Goal: Task Accomplishment & Management: Manage account settings

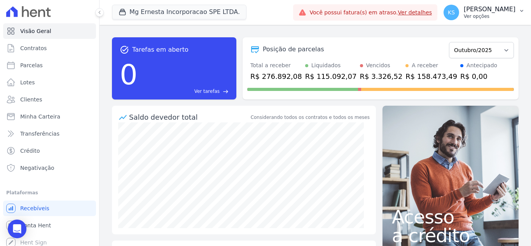
click at [505, 9] on p "[PERSON_NAME]" at bounding box center [489, 9] width 52 height 8
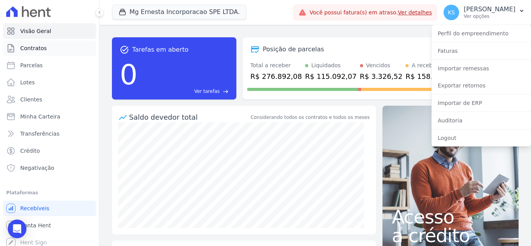
click at [51, 53] on link "Contratos" at bounding box center [49, 48] width 93 height 16
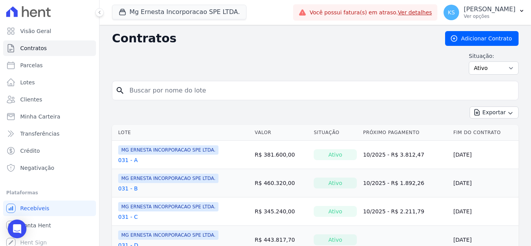
click at [172, 96] on input "search" at bounding box center [320, 91] width 390 height 16
type input "52"
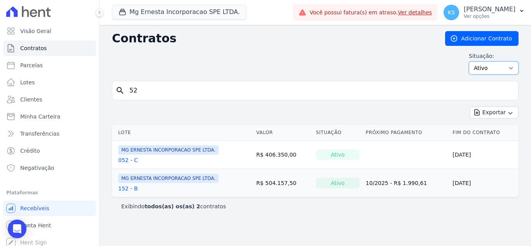
click at [492, 70] on select "Ativo Todos Pausado Distratado Rascunho Expirado Encerrado" at bounding box center [493, 67] width 50 height 13
select select "all"
click at [472, 61] on select "Ativo Todos Pausado Distratado Rascunho Expirado Encerrado" at bounding box center [493, 67] width 50 height 13
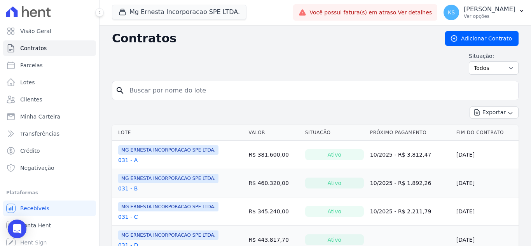
click at [145, 93] on input "search" at bounding box center [320, 91] width 390 height 16
type input "52"
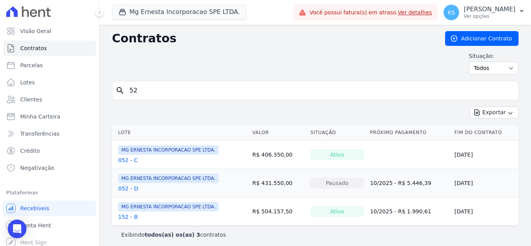
click at [129, 188] on link "052 - D" at bounding box center [128, 188] width 20 height 8
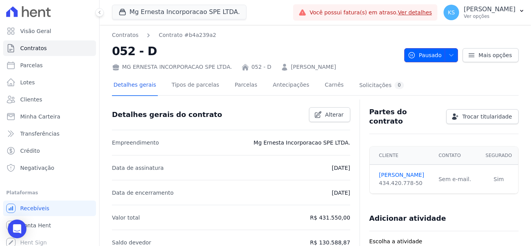
click at [448, 57] on icon "button" at bounding box center [451, 55] width 6 height 6
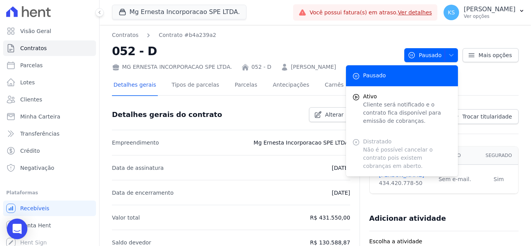
click at [19, 226] on icon "Open Intercom Messenger" at bounding box center [16, 229] width 9 height 10
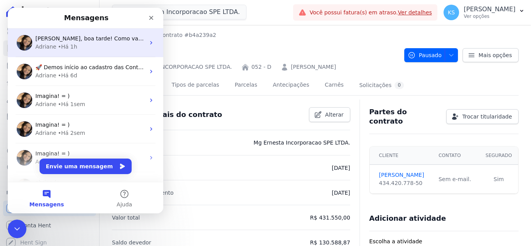
click at [65, 38] on span "Olá Kelly, boa tarde! Como vai? Kelly, a opção não esta disponivel pois consta …" at bounding box center [293, 38] width 516 height 6
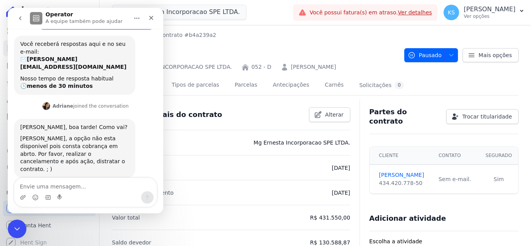
scroll to position [108, 0]
click at [43, 189] on textarea "Envie uma mensagem..." at bounding box center [85, 184] width 142 height 13
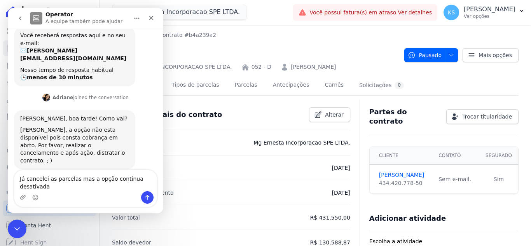
scroll to position [124, 0]
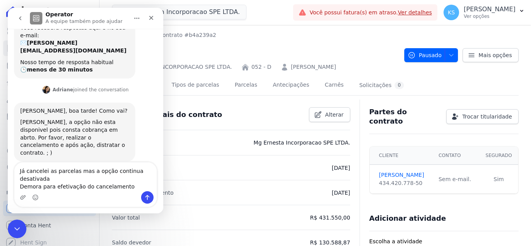
type textarea "Já cancelei as parcelas mas a opção continua desativada Demora para efetivação …"
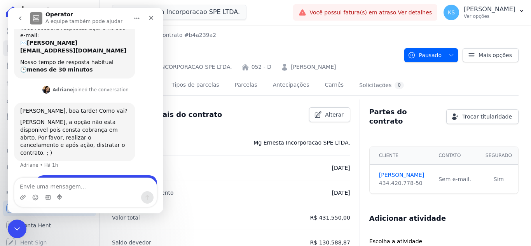
scroll to position [146, 0]
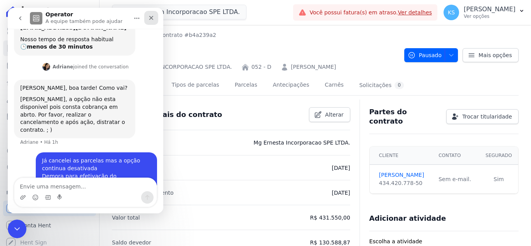
click at [151, 16] on icon "Fechar" at bounding box center [151, 18] width 6 height 6
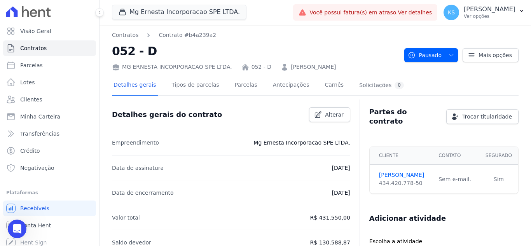
scroll to position [4, 0]
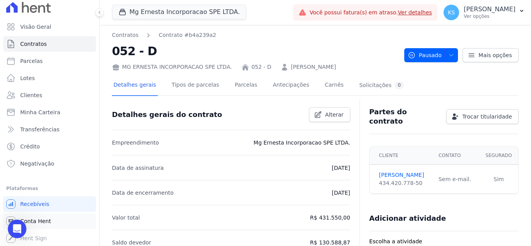
click at [36, 223] on span "Conta Hent" at bounding box center [35, 221] width 31 height 8
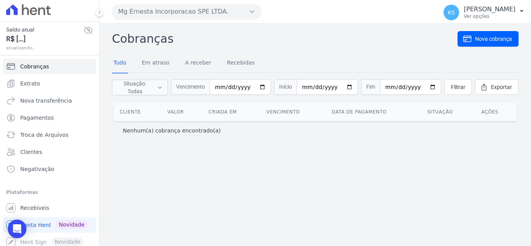
scroll to position [6, 0]
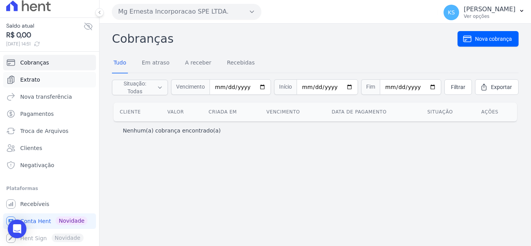
click at [31, 78] on span "Extrato" at bounding box center [30, 80] width 20 height 8
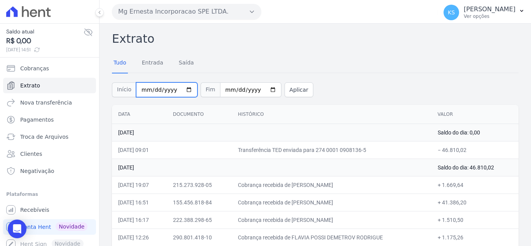
click at [183, 89] on input "2025-10-01" at bounding box center [166, 89] width 61 height 15
type input "2025-10-13"
click at [261, 90] on input "[DATE]" at bounding box center [250, 89] width 61 height 15
type input "2025-10-13"
click at [284, 94] on button "Aplicar" at bounding box center [298, 89] width 29 height 15
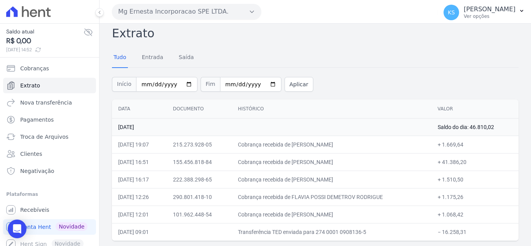
scroll to position [7, 0]
drag, startPoint x: 117, startPoint y: 107, endPoint x: 421, endPoint y: 227, distance: 326.4
click at [471, 242] on div "Data Documento Histórico Valor [DATE] Saldo do dia: 46.810,02 [DATE] 19:07 215.…" at bounding box center [314, 169] width 431 height 148
copy table
drag, startPoint x: 356, startPoint y: 65, endPoint x: 349, endPoint y: 71, distance: 9.1
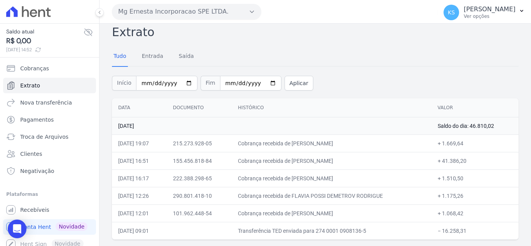
click at [355, 65] on div "Tudo Entrada [GEOGRAPHIC_DATA]" at bounding box center [315, 56] width 406 height 19
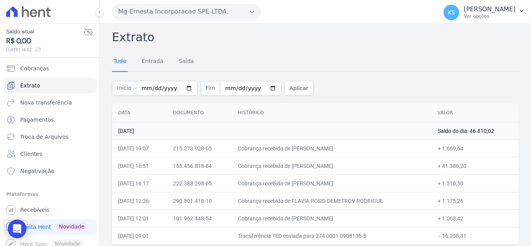
scroll to position [0, 0]
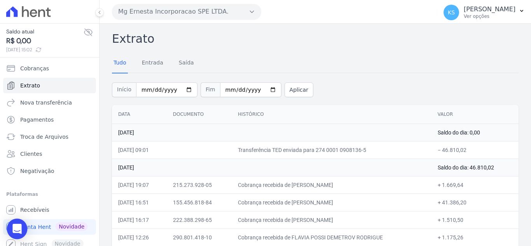
click at [17, 226] on icon "Open Intercom Messenger" at bounding box center [16, 229] width 9 height 10
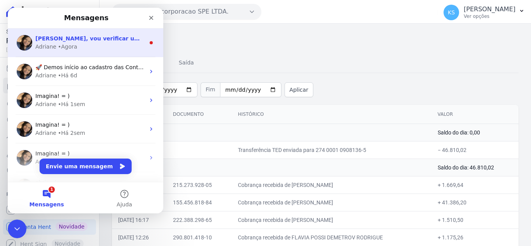
click at [80, 44] on div "Adriane • Agora" at bounding box center [90, 47] width 110 height 8
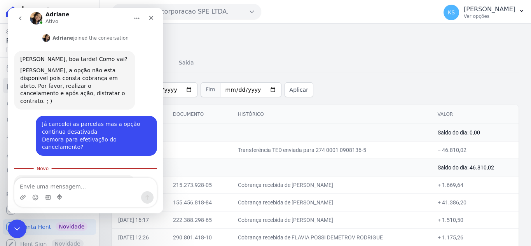
scroll to position [183, 0]
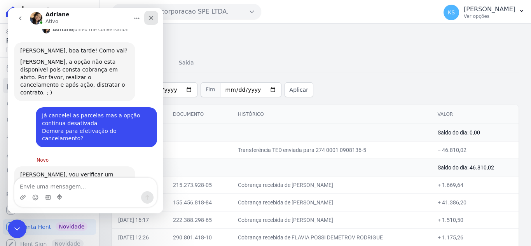
click at [152, 19] on icon "Fechar" at bounding box center [151, 18] width 4 height 4
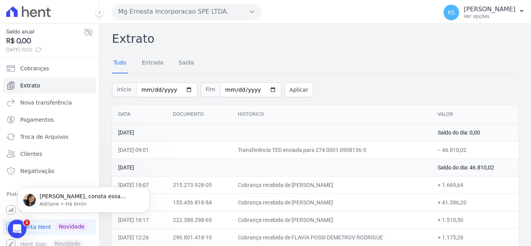
scroll to position [202, 0]
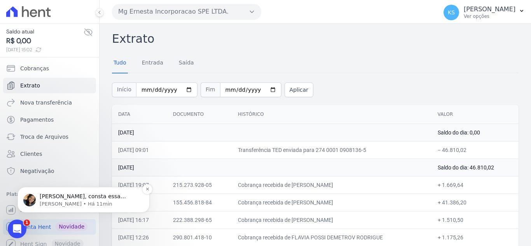
click at [78, 199] on span "Kelly, consta essa parcela em aberto: https://app.hent.com.br/manager/payments/…" at bounding box center [83, 204] width 86 height 22
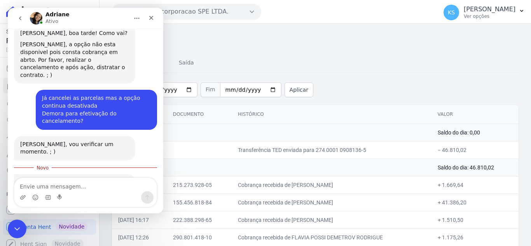
scroll to position [215, 0]
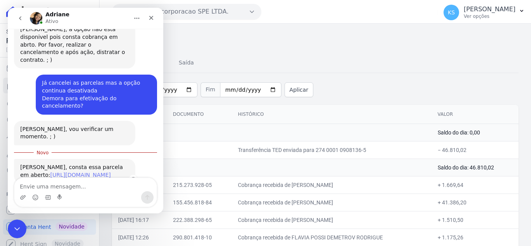
click at [61, 172] on link "https://app.hent.com.br/manager/payments/baf53c84-344c-45fb-bc27-cdc514104e75" at bounding box center [80, 175] width 61 height 6
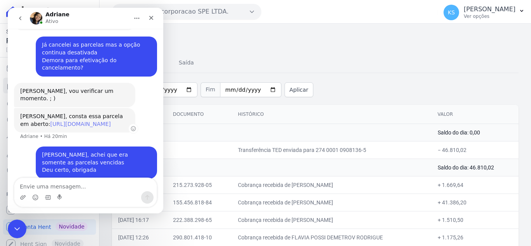
scroll to position [283, 0]
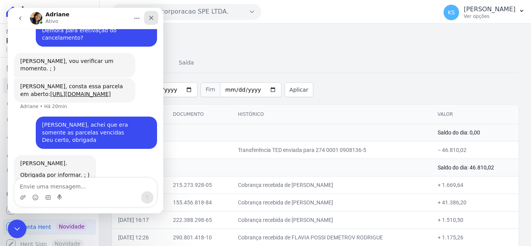
click at [153, 18] on icon "Fechar" at bounding box center [151, 18] width 6 height 6
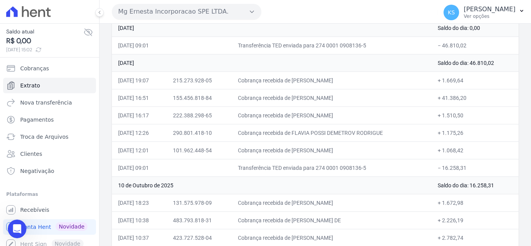
scroll to position [0, 0]
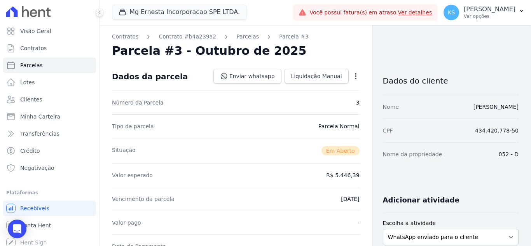
click at [351, 77] on icon "button" at bounding box center [355, 76] width 8 height 8
click at [328, 101] on link "Cancelar Cobrança" at bounding box center [322, 101] width 68 height 14
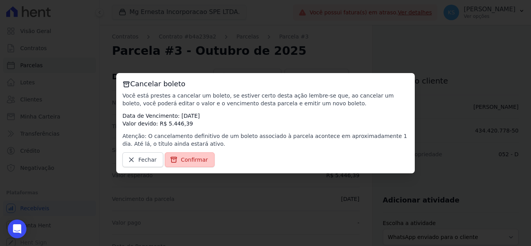
click at [181, 160] on span "Confirmar" at bounding box center [194, 160] width 27 height 8
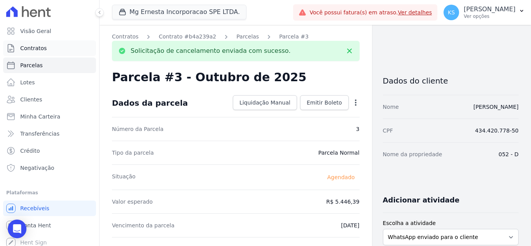
click at [38, 50] on span "Contratos" at bounding box center [33, 48] width 26 height 8
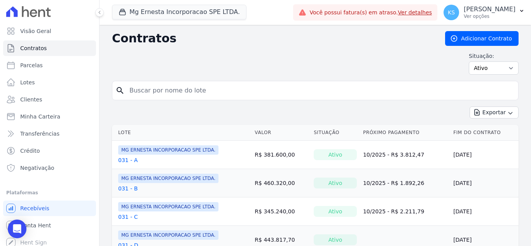
click at [148, 82] on div "search" at bounding box center [315, 90] width 406 height 19
drag, startPoint x: 148, startPoint y: 87, endPoint x: 148, endPoint y: 93, distance: 5.8
click at [148, 87] on input "search" at bounding box center [320, 91] width 390 height 16
type input "52"
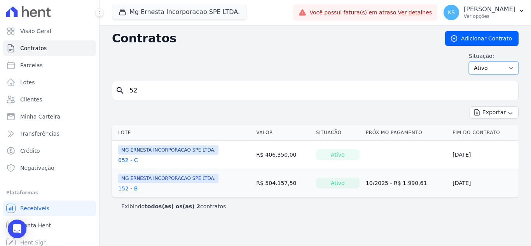
click at [494, 70] on select "Ativo Todos Pausado Distratado Rascunho Expirado Encerrado" at bounding box center [493, 67] width 50 height 13
select select "all"
click at [472, 61] on select "Ativo Todos Pausado Distratado Rascunho Expirado Encerrado" at bounding box center [493, 67] width 50 height 13
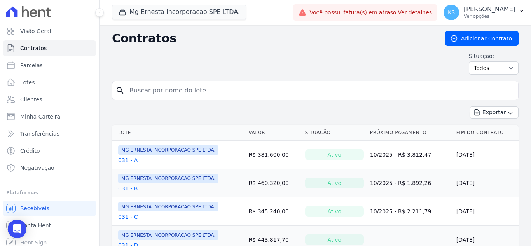
click at [136, 89] on input "search" at bounding box center [320, 91] width 390 height 16
type input "52"
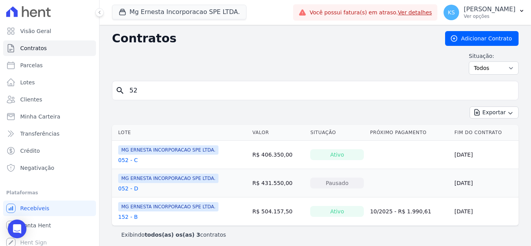
click at [128, 188] on link "052 - D" at bounding box center [128, 188] width 20 height 8
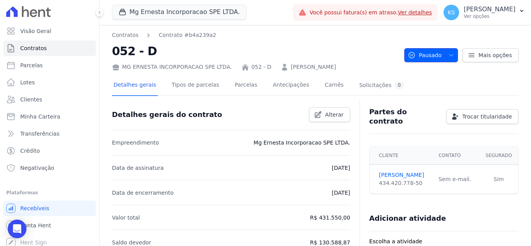
click at [449, 57] on icon "button" at bounding box center [451, 55] width 6 height 6
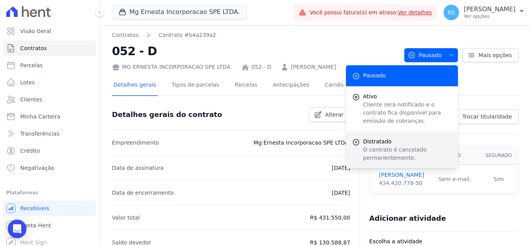
click at [379, 146] on p "O contrato é cancelado permanentemente." at bounding box center [407, 154] width 89 height 16
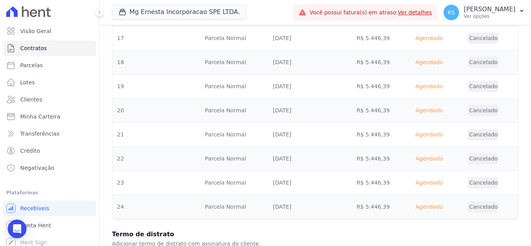
scroll to position [699, 0]
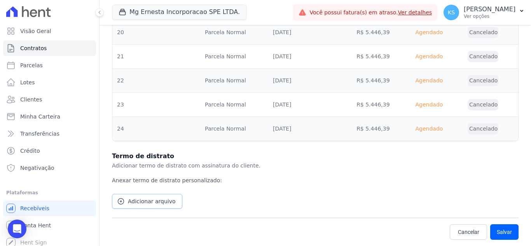
click at [140, 207] on link "Adicionar arquivo" at bounding box center [147, 201] width 70 height 15
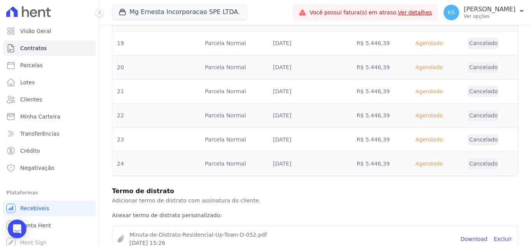
scroll to position [730, 0]
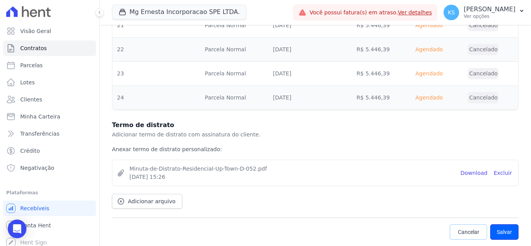
drag, startPoint x: 496, startPoint y: 235, endPoint x: 448, endPoint y: 239, distance: 48.7
click at [496, 235] on button "Salvar" at bounding box center [504, 232] width 28 height 16
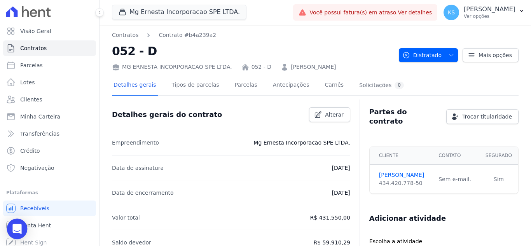
click at [16, 227] on icon "Open Intercom Messenger" at bounding box center [16, 229] width 9 height 10
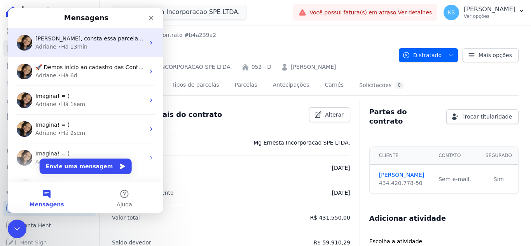
click at [68, 48] on div "• Há 13min" at bounding box center [73, 47] width 30 height 8
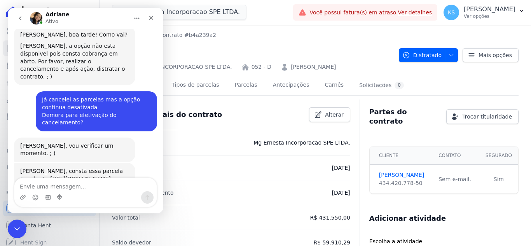
scroll to position [202, 0]
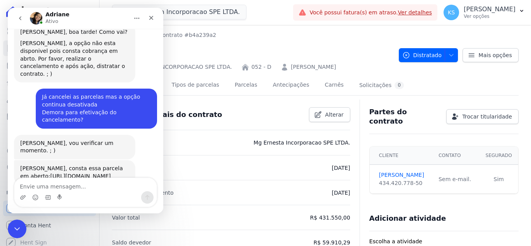
click at [42, 192] on div "Messenger da Intercom" at bounding box center [85, 197] width 142 height 12
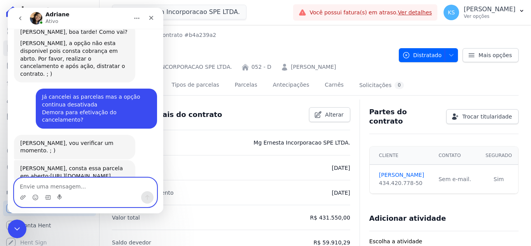
click at [38, 185] on textarea "Envie uma mensagem..." at bounding box center [85, 184] width 142 height 13
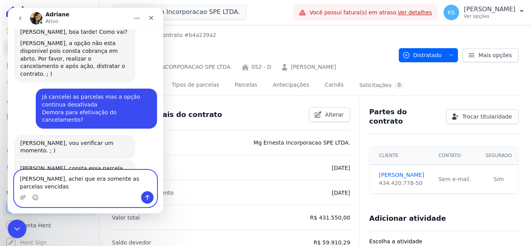
scroll to position [210, 0]
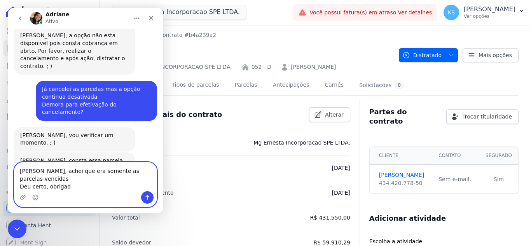
type textarea "Ah sim, achei que era somente as parcelas vencidas Deu certo, obrigada"
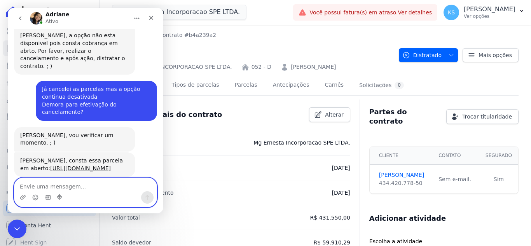
scroll to position [241, 0]
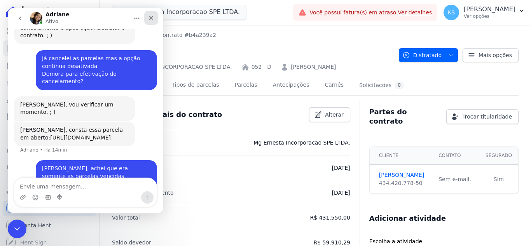
click at [150, 20] on icon "Fechar" at bounding box center [151, 18] width 6 height 6
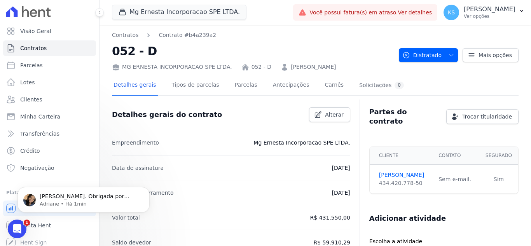
scroll to position [0, 0]
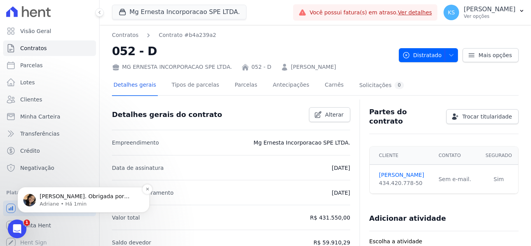
click at [65, 201] on p "Adriane • Há 1min" at bounding box center [90, 203] width 100 height 7
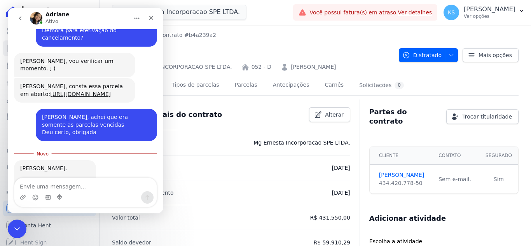
scroll to position [288, 0]
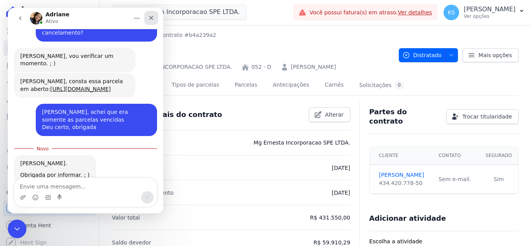
click at [151, 16] on icon "Fechar" at bounding box center [151, 18] width 6 height 6
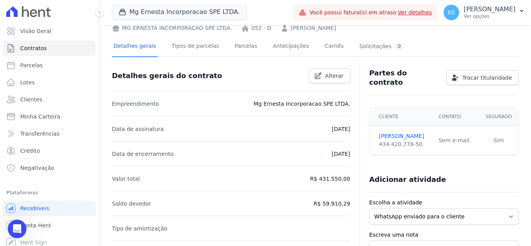
scroll to position [0, 0]
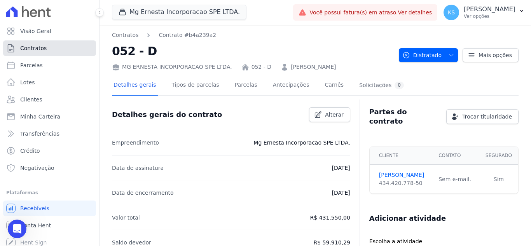
click at [36, 50] on span "Contratos" at bounding box center [33, 48] width 26 height 8
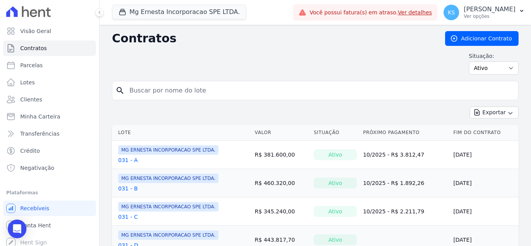
click at [144, 90] on input "search" at bounding box center [320, 91] width 390 height 16
type input "52"
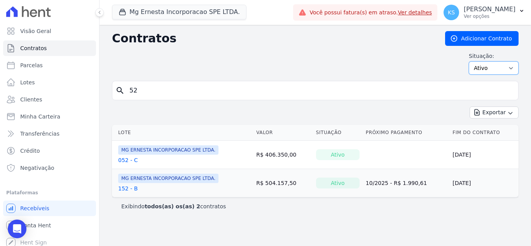
click at [486, 69] on select "Ativo Todos Pausado Distratado Rascunho Expirado Encerrado" at bounding box center [493, 67] width 50 height 13
select select "cancelled"
click at [472, 61] on select "Ativo Todos Pausado Distratado Rascunho Expirado Encerrado" at bounding box center [493, 67] width 50 height 13
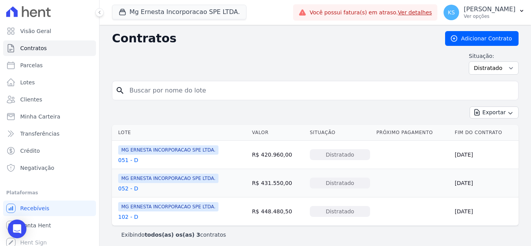
scroll to position [3, 0]
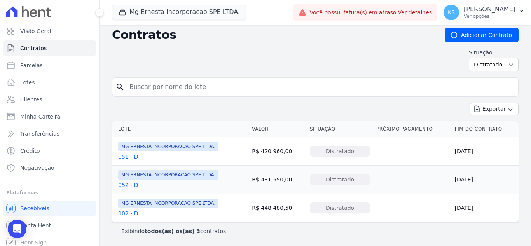
click at [125, 155] on link "051 - D" at bounding box center [128, 157] width 20 height 8
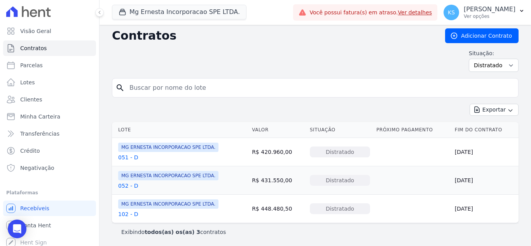
scroll to position [3, 0]
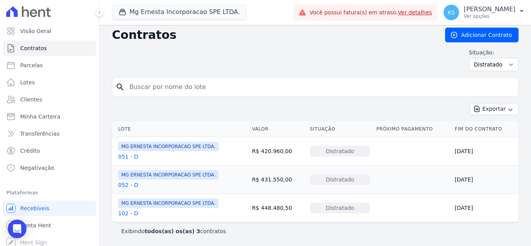
click at [124, 212] on link "102 - D" at bounding box center [128, 213] width 20 height 8
